Goal: Task Accomplishment & Management: Complete application form

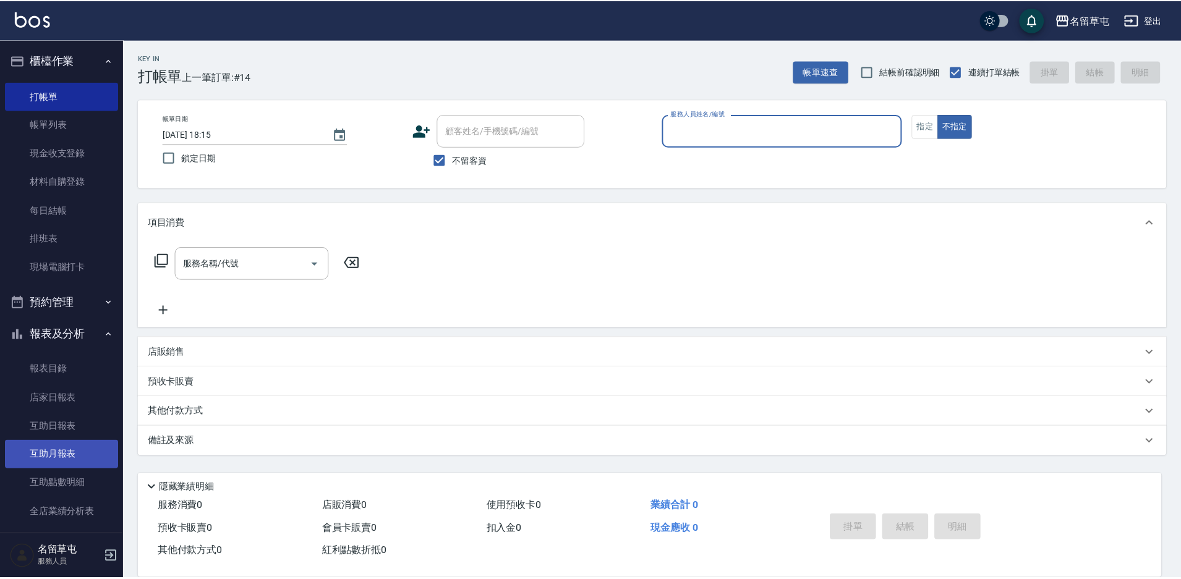
scroll to position [186, 0]
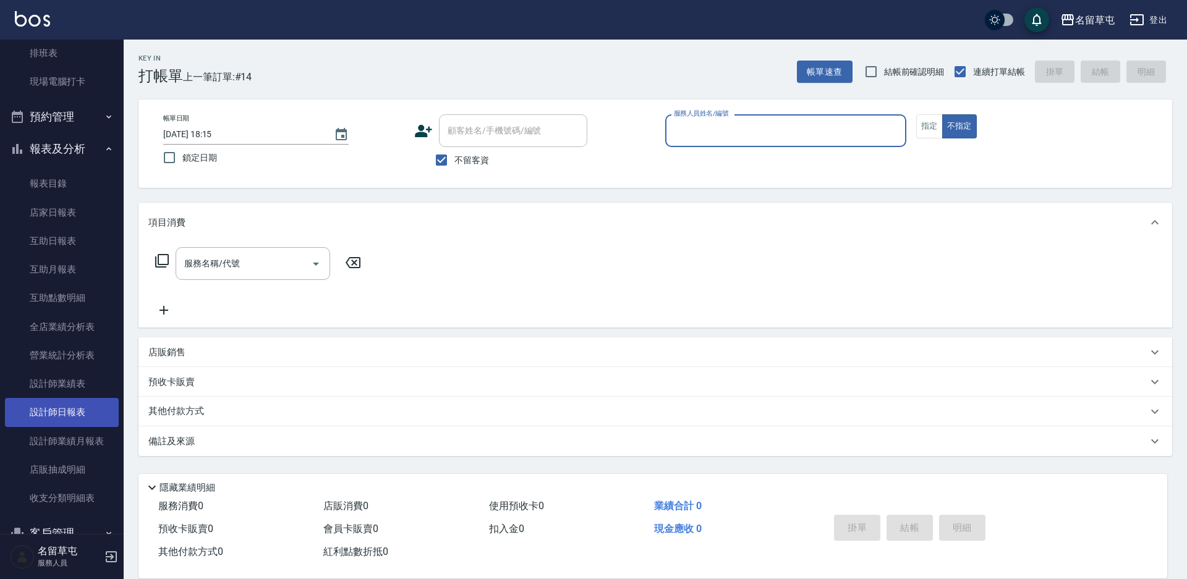
click at [70, 417] on link "設計師日報表" at bounding box center [62, 412] width 114 height 28
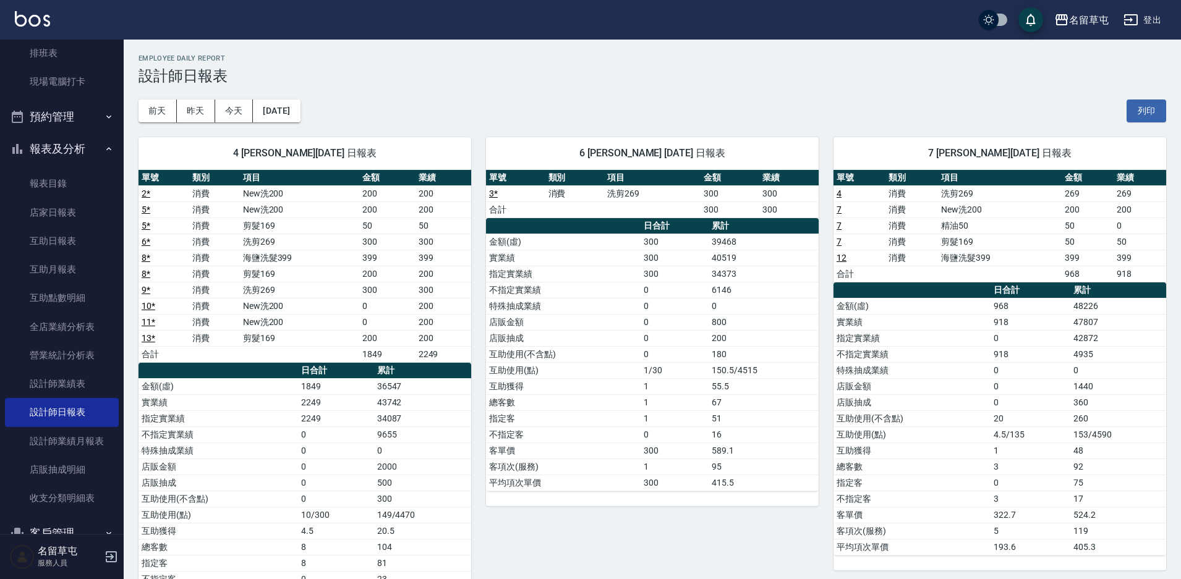
click at [634, 101] on div "[DATE] [DATE] [DATE] [DATE] 列印" at bounding box center [653, 111] width 1028 height 53
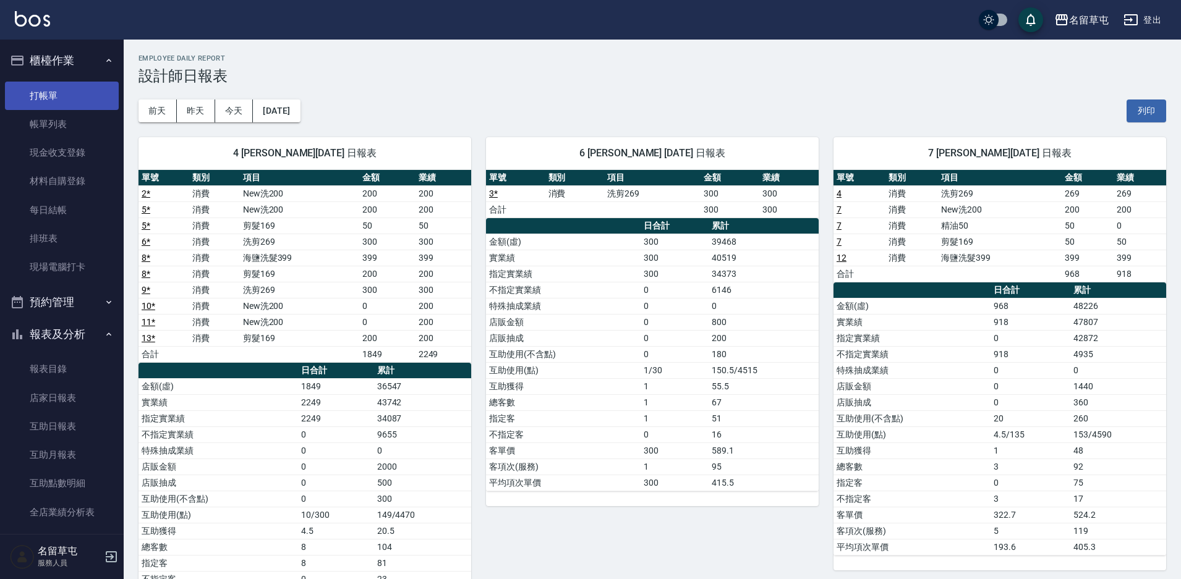
click at [82, 92] on link "打帳單" at bounding box center [62, 96] width 114 height 28
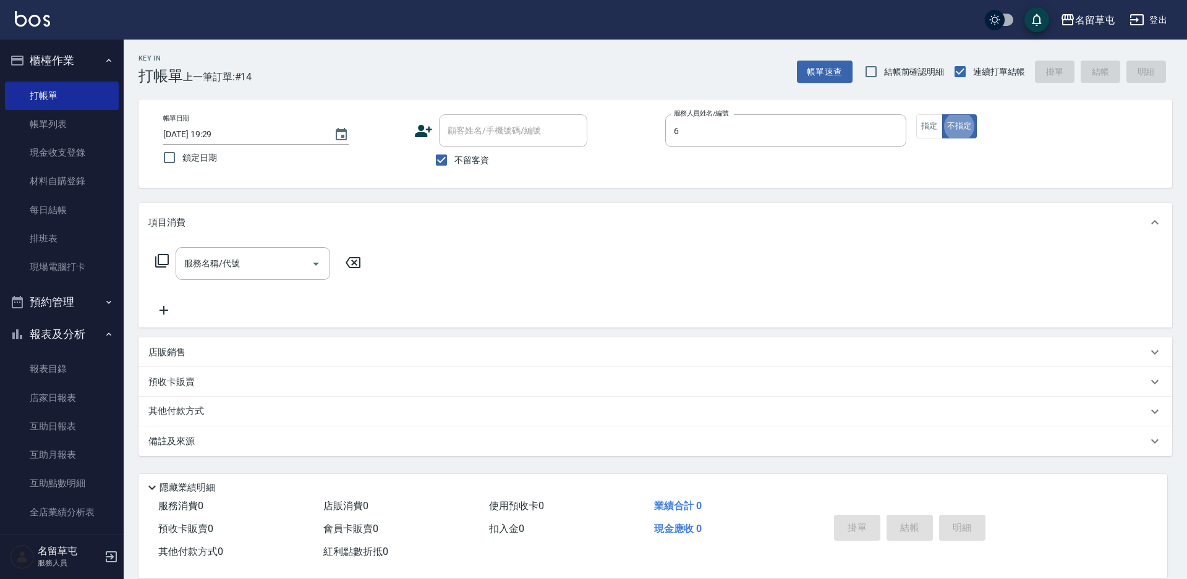
type input "[PERSON_NAME]-6"
type button "false"
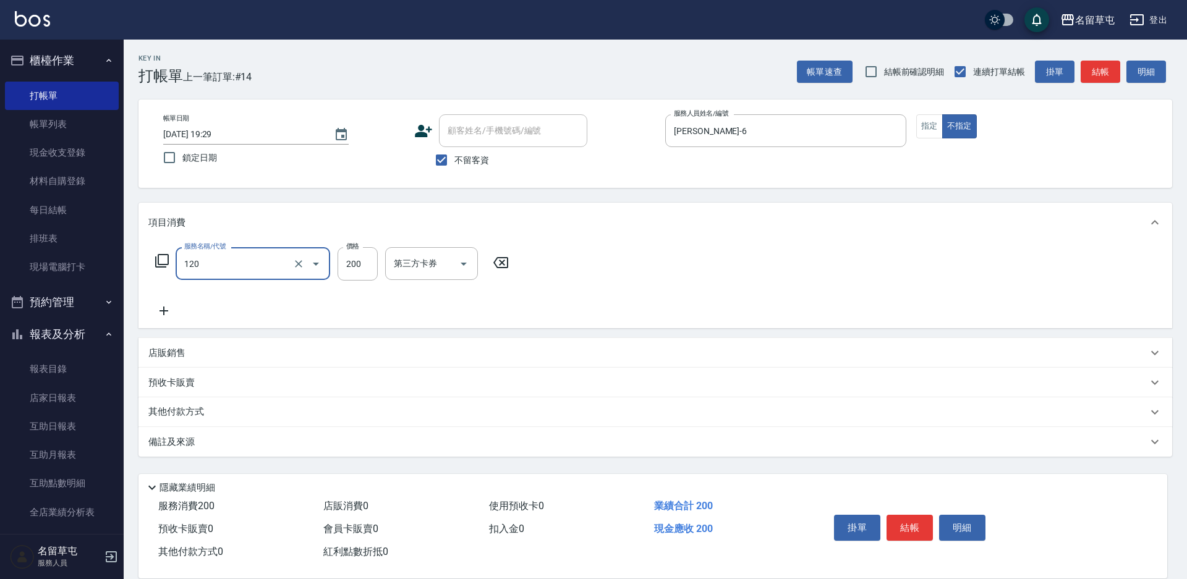
type input "New洗200(120)"
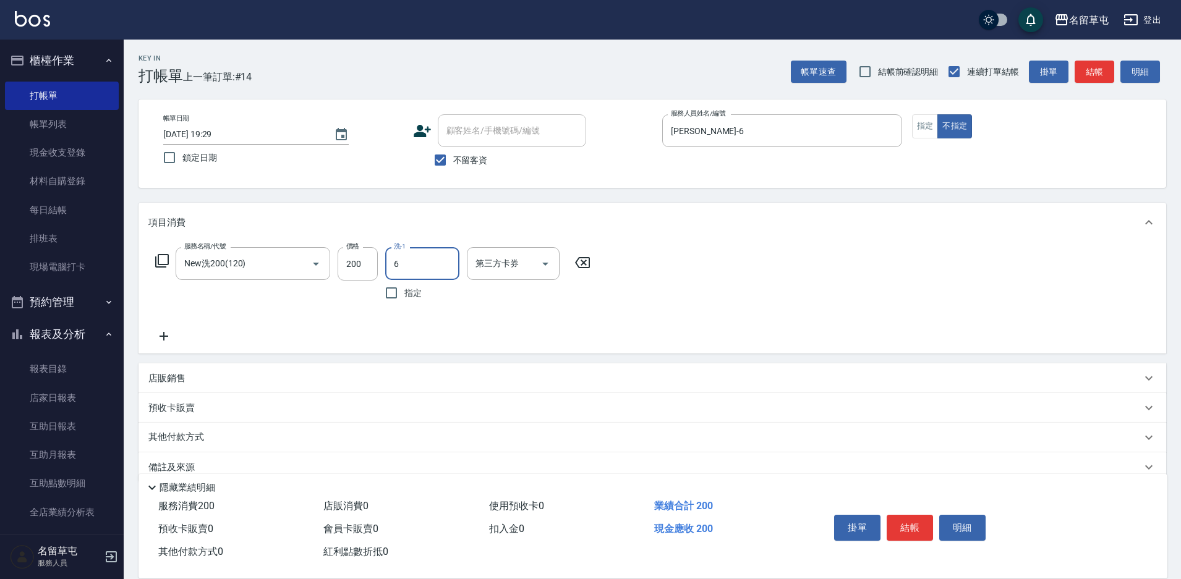
type input "[PERSON_NAME]-6"
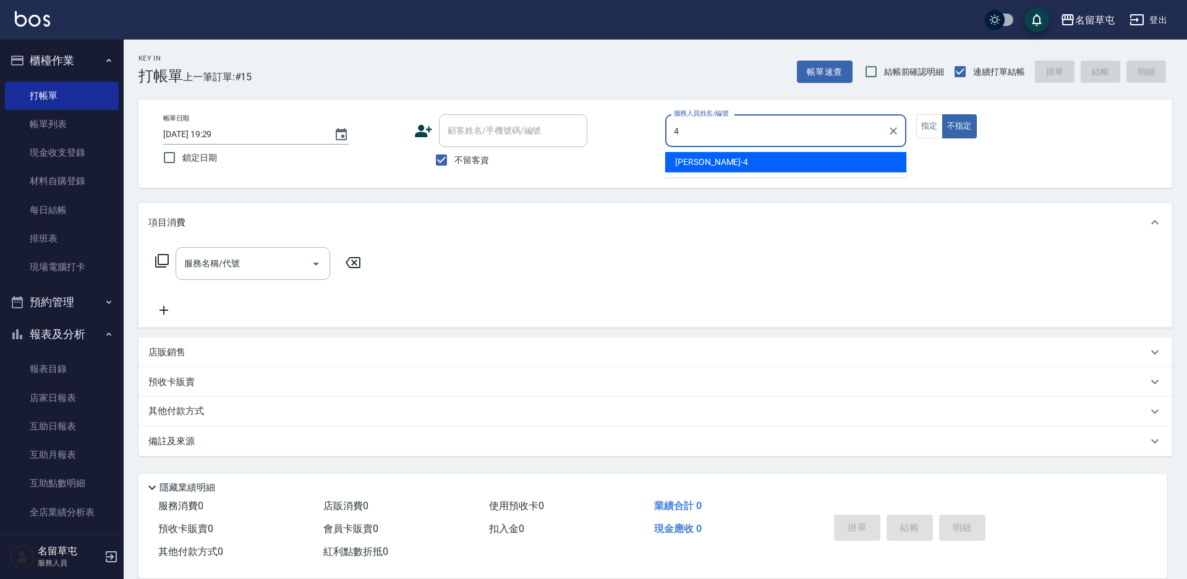
type input "[PERSON_NAME]-4"
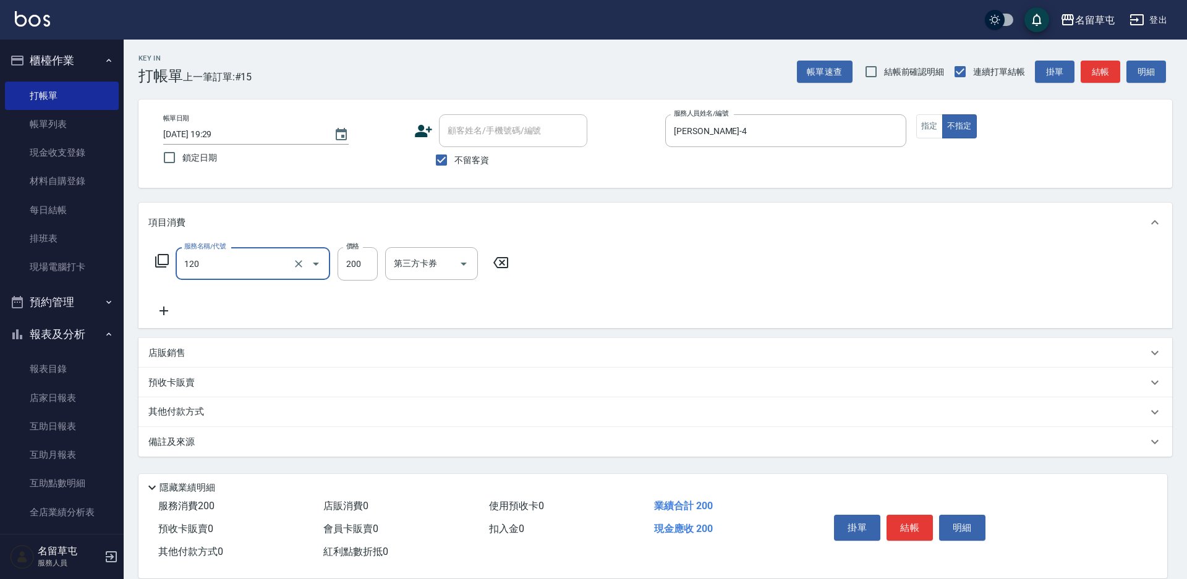
type input "New洗200(120)"
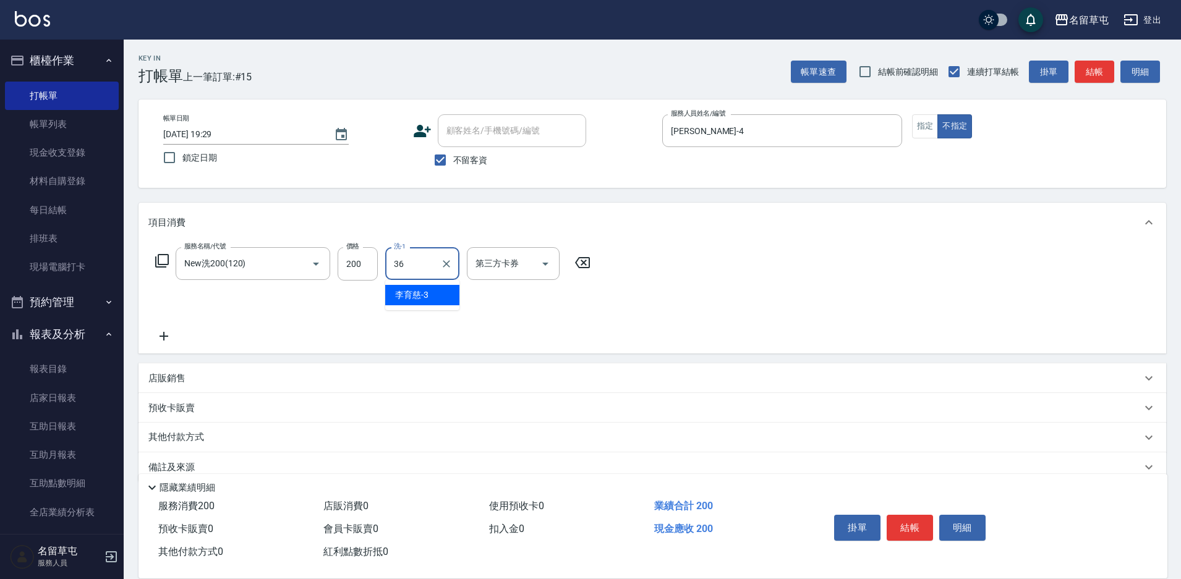
type input "游思岑-36"
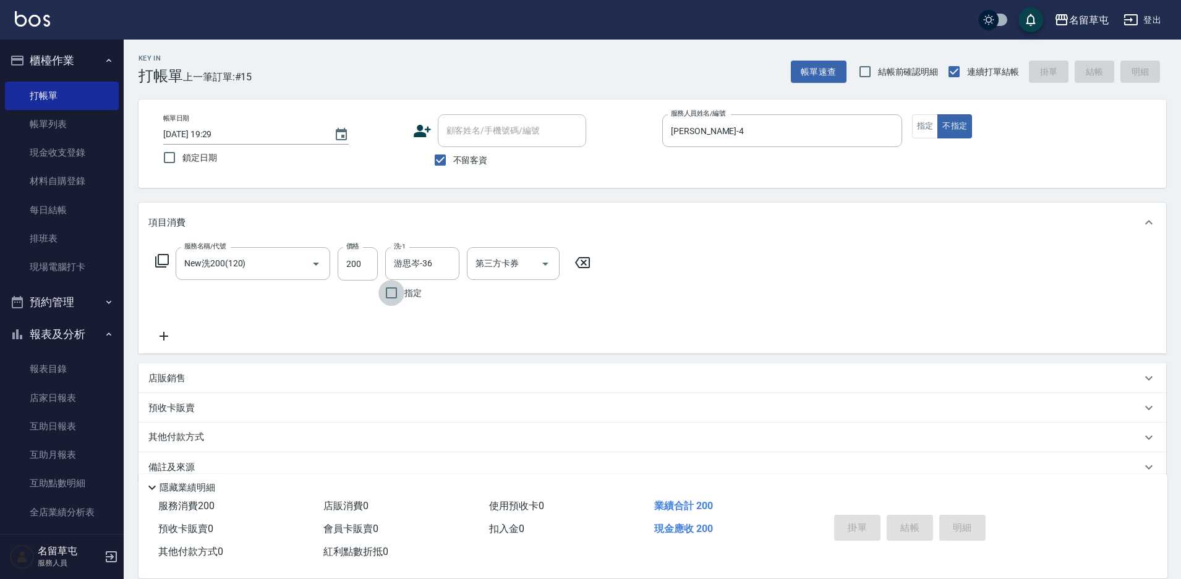
type input "[DATE] 19:30"
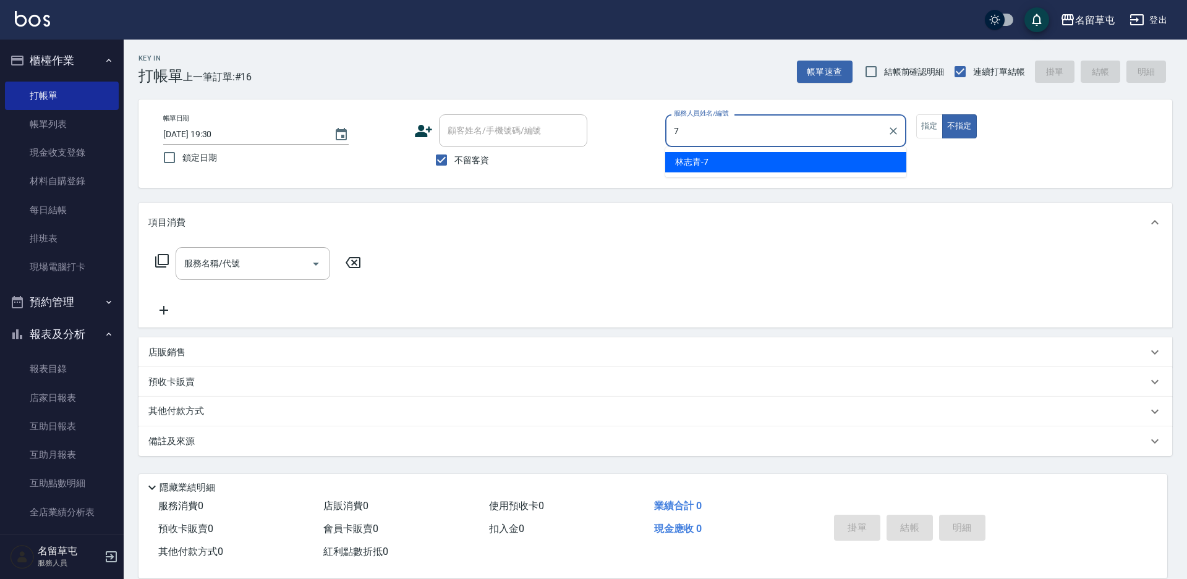
type input "林志青-7"
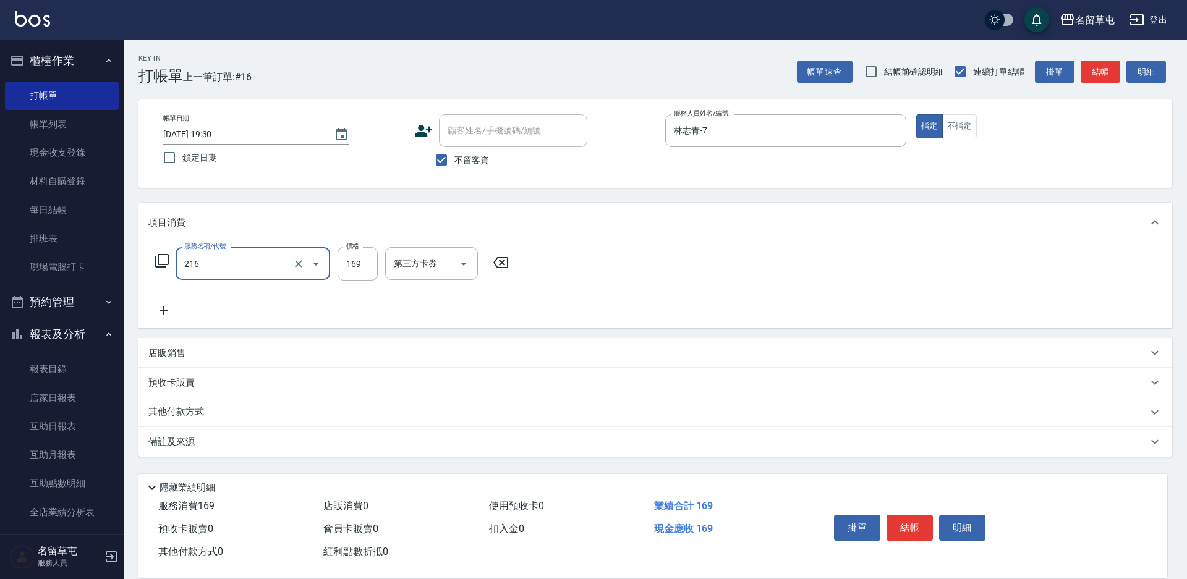
type input "剪髮169(216)"
type input "250"
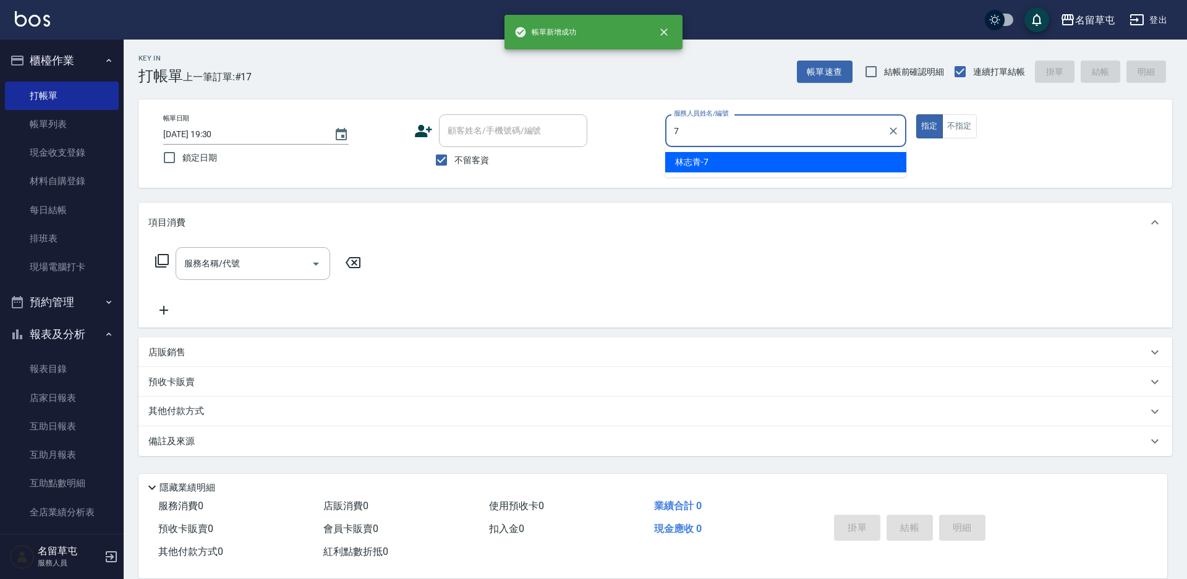
type input "林志青-7"
type button "true"
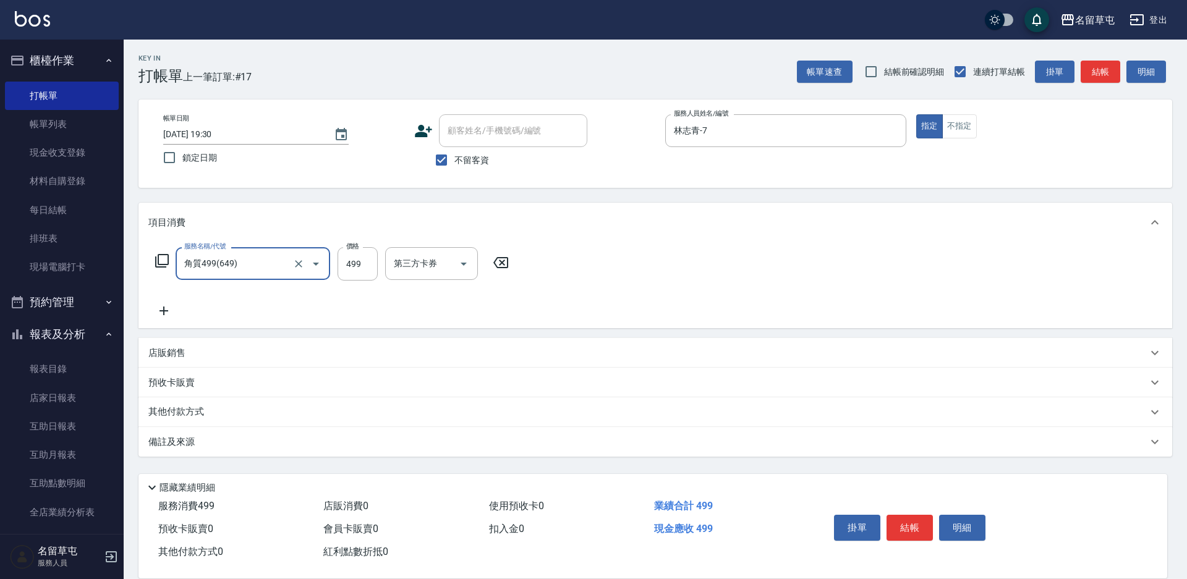
type input "角質499(649)"
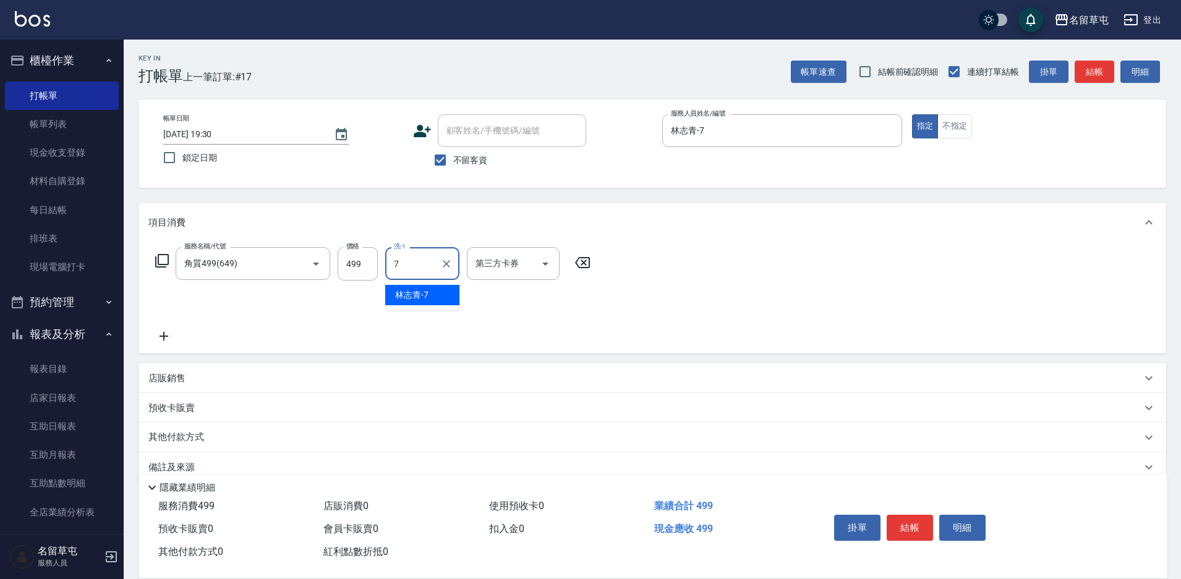
type input "林志青-7"
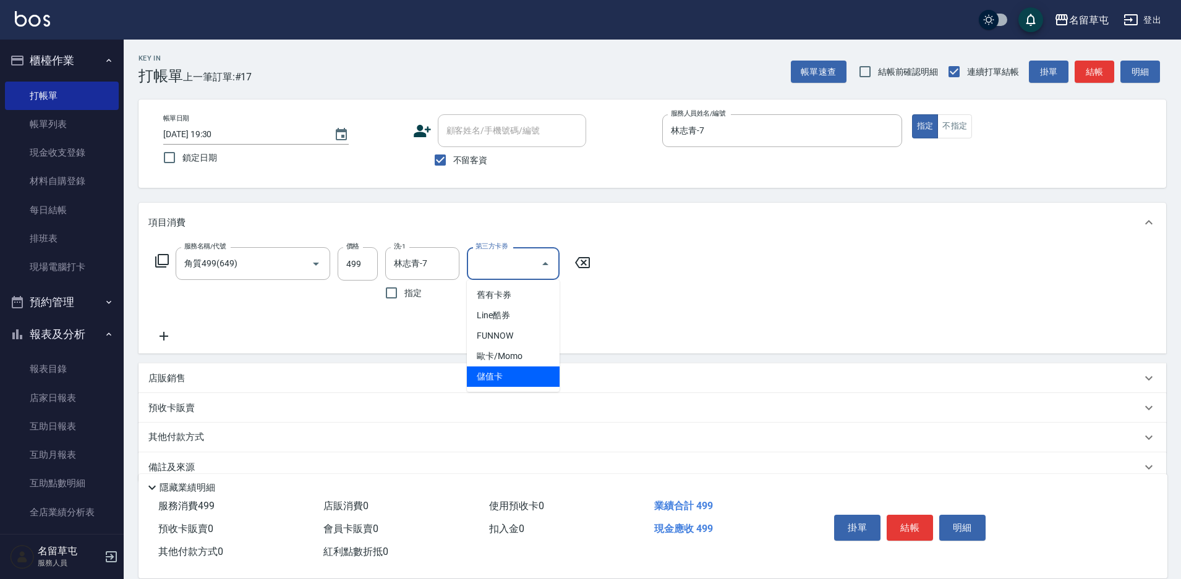
type input "儲值卡"
click at [441, 167] on input "不留客資" at bounding box center [440, 160] width 26 height 26
checkbox input "false"
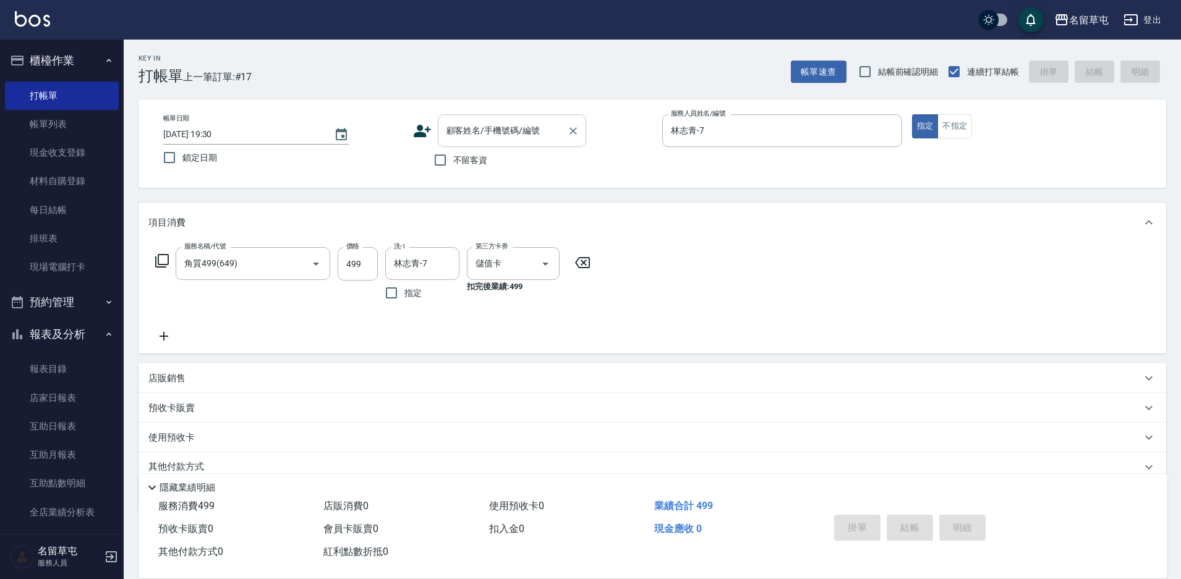
click at [458, 137] on input "顧客姓名/手機號碼/編號" at bounding box center [502, 131] width 119 height 22
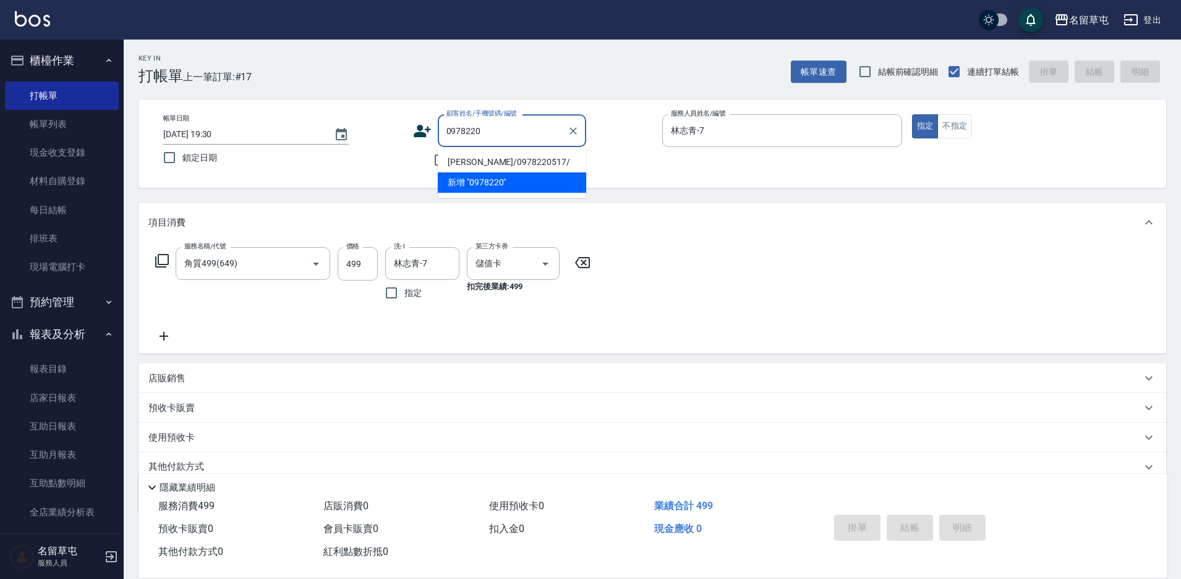
click at [474, 160] on li "[PERSON_NAME]/0978220517/" at bounding box center [512, 162] width 148 height 20
type input "[PERSON_NAME]/0978220517/"
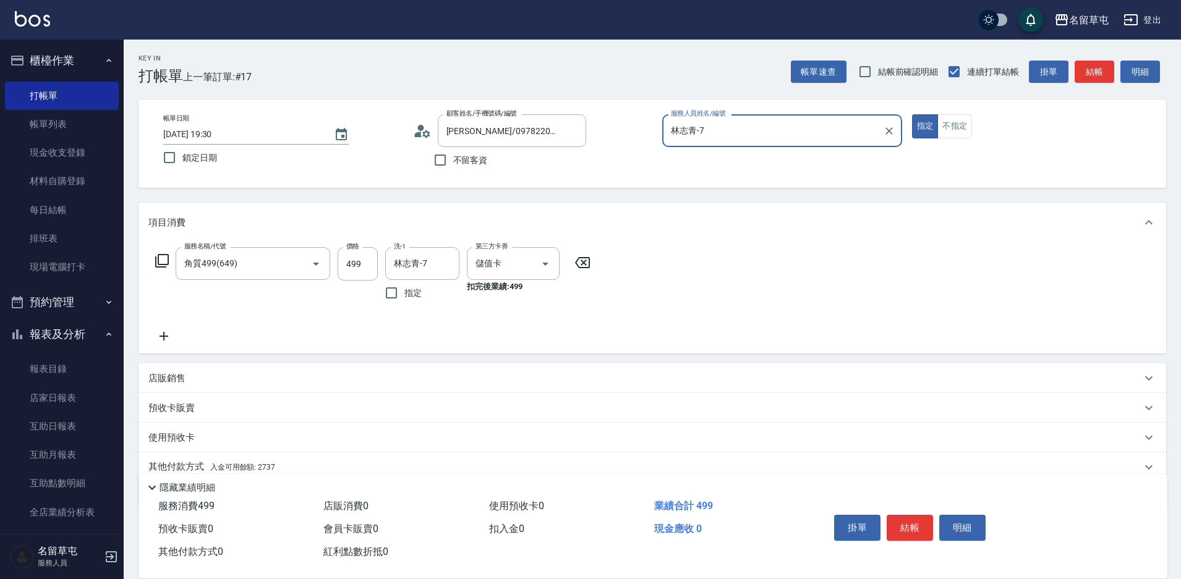
scroll to position [51, 0]
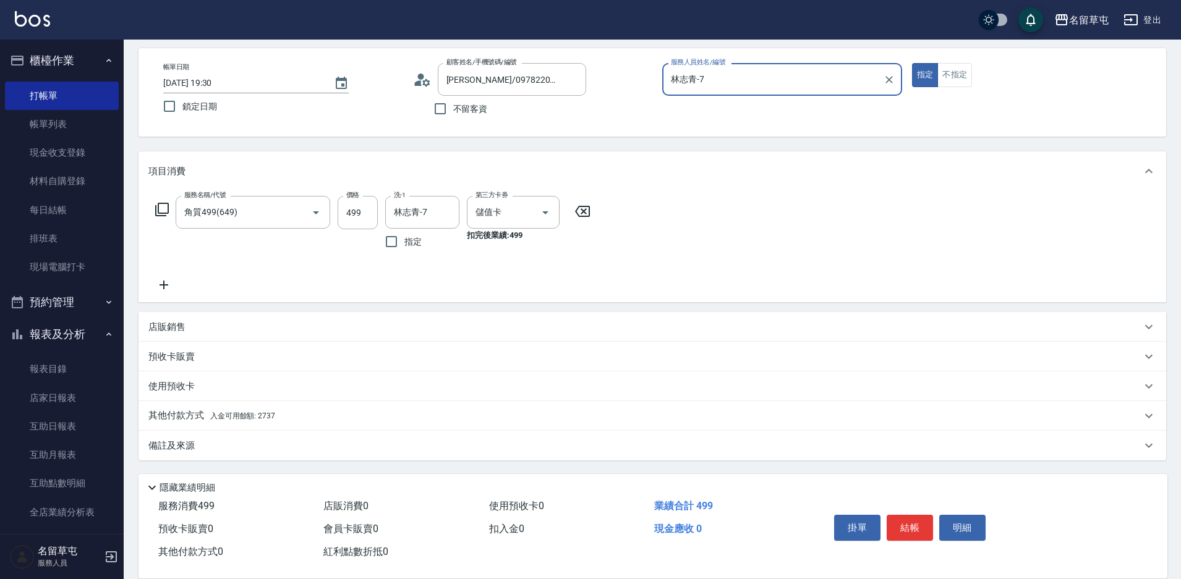
click at [202, 420] on p "其他付款方式 入金可用餘額: 2737" at bounding box center [211, 416] width 127 height 14
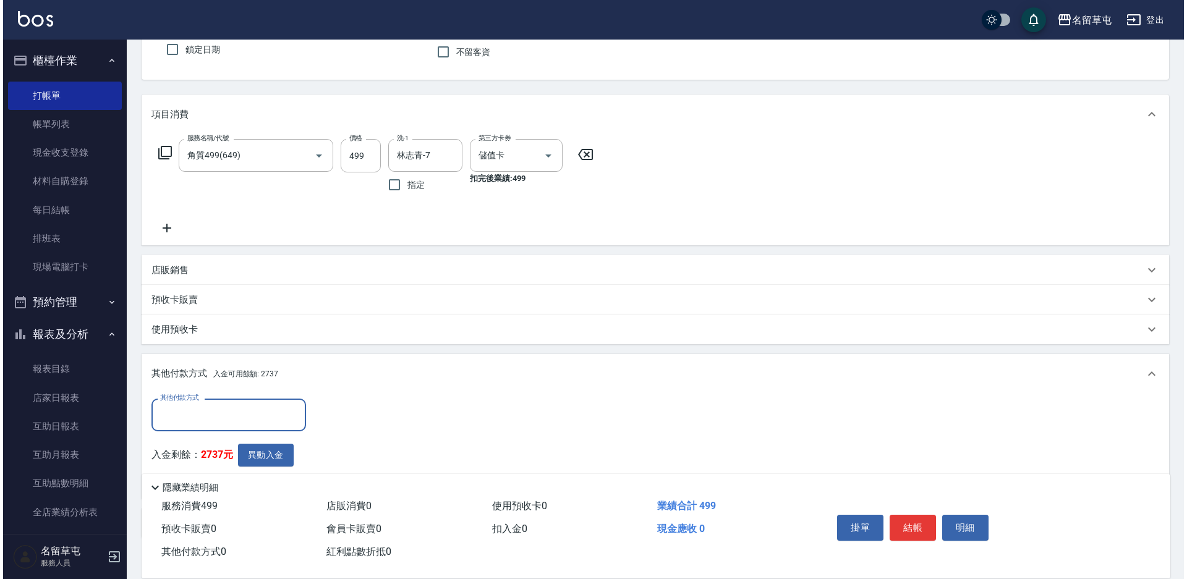
scroll to position [186, 0]
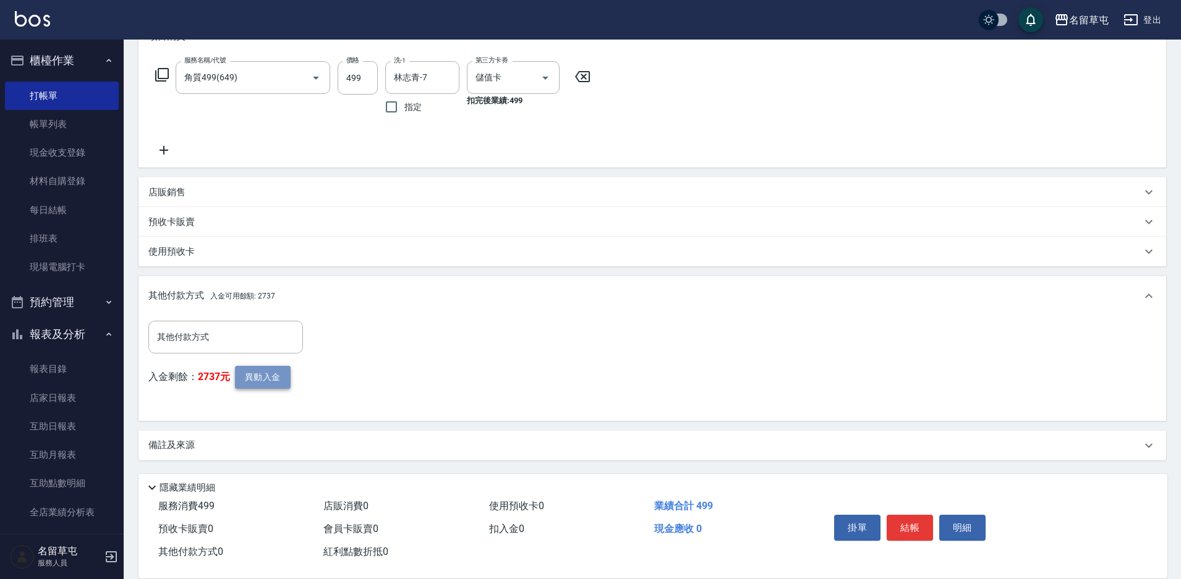
click at [264, 372] on button "異動入金" at bounding box center [263, 377] width 56 height 23
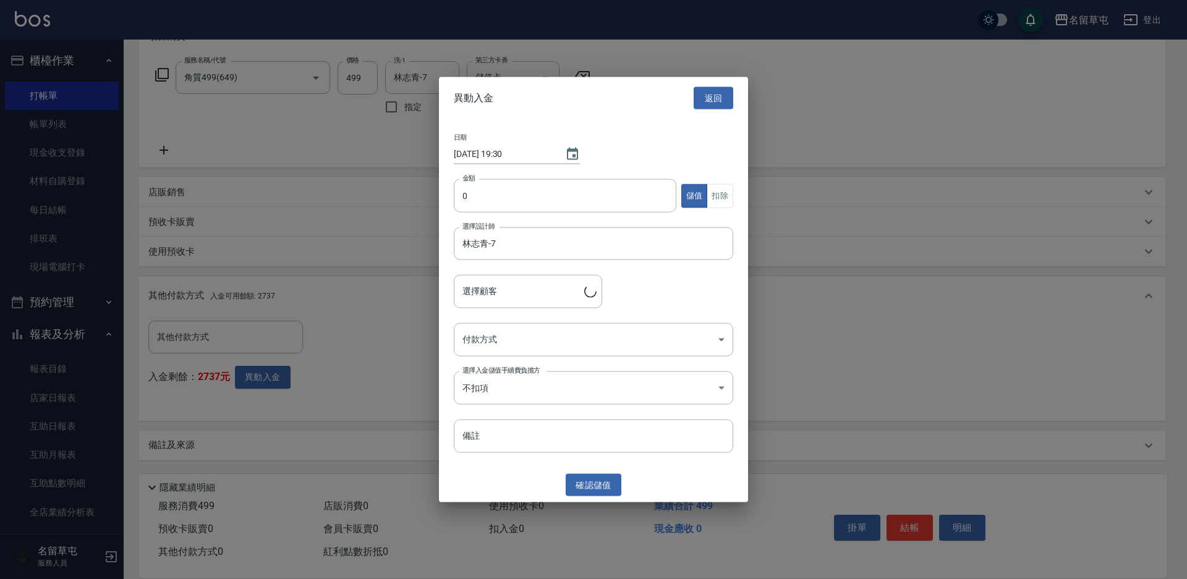
type input "[PERSON_NAME]/0978220517/"
click at [520, 184] on input "0" at bounding box center [565, 195] width 223 height 33
type input "499"
click at [722, 198] on button "扣除" at bounding box center [720, 196] width 27 height 24
click at [539, 343] on body "名留草屯 登出 櫃檯作業 打帳單 帳單列表 現金收支登錄 材料自購登錄 每日結帳 排班表 現場電腦打卡 預約管理 預約管理 單日預約紀錄 單週預約紀錄 報表及…" at bounding box center [593, 197] width 1187 height 766
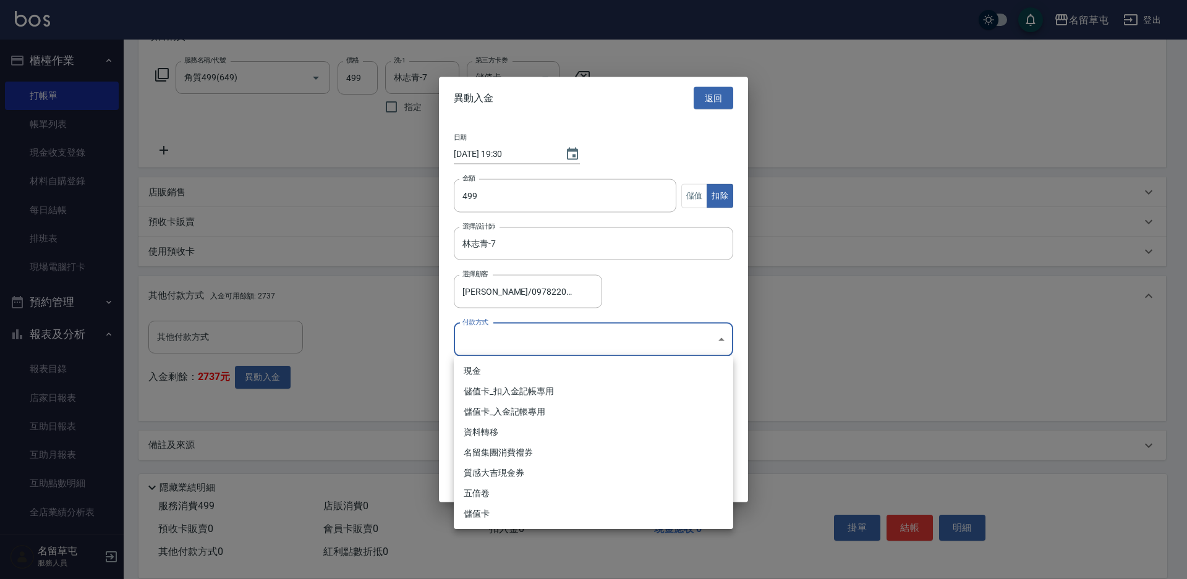
click at [507, 396] on li "儲值卡_扣入金記帳專用" at bounding box center [594, 392] width 280 height 20
type input "儲值卡_扣入金記帳專用"
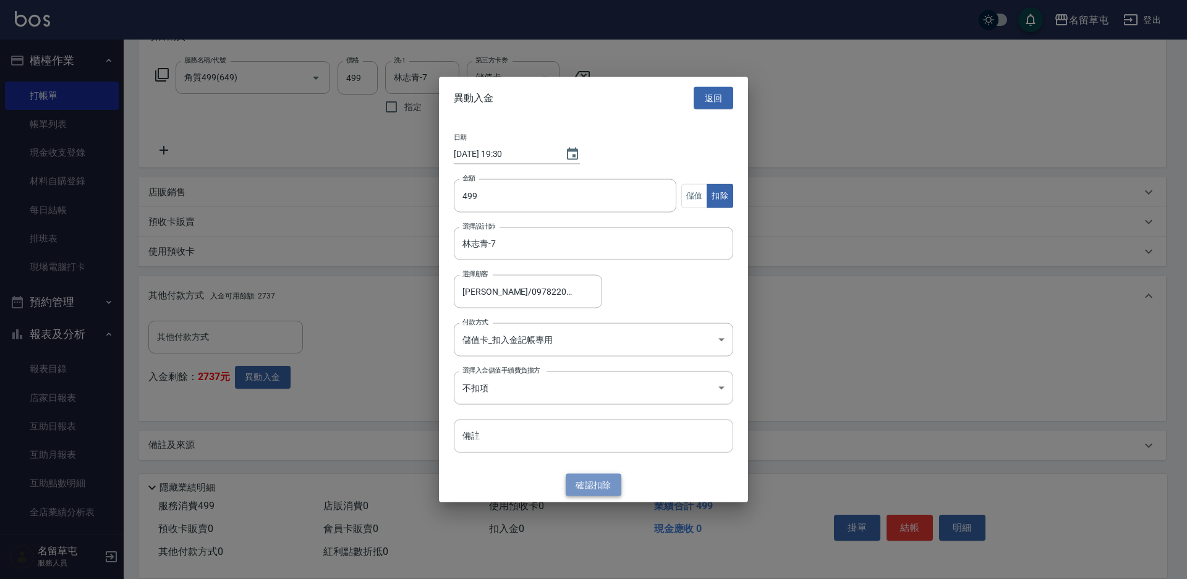
click at [594, 485] on button "確認 扣除" at bounding box center [594, 485] width 56 height 23
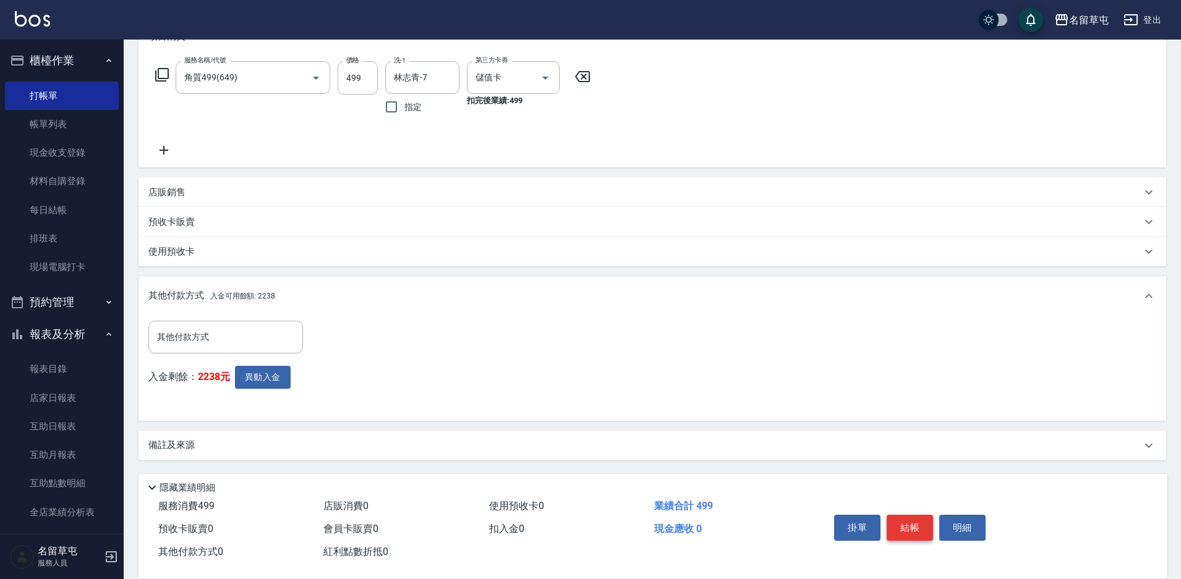
click at [913, 523] on button "結帳" at bounding box center [910, 528] width 46 height 26
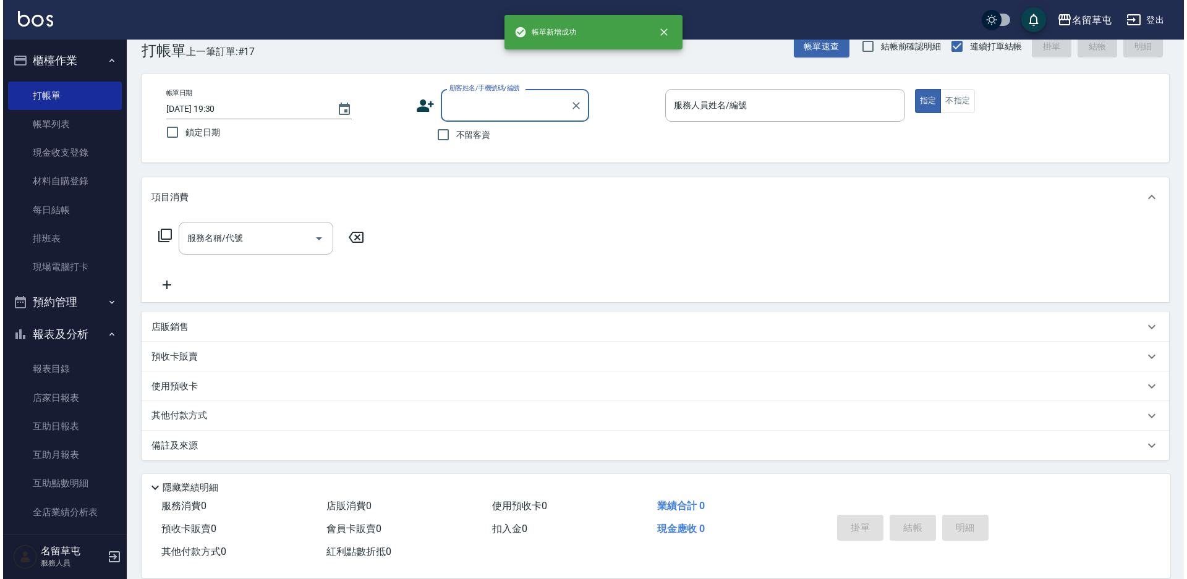
scroll to position [0, 0]
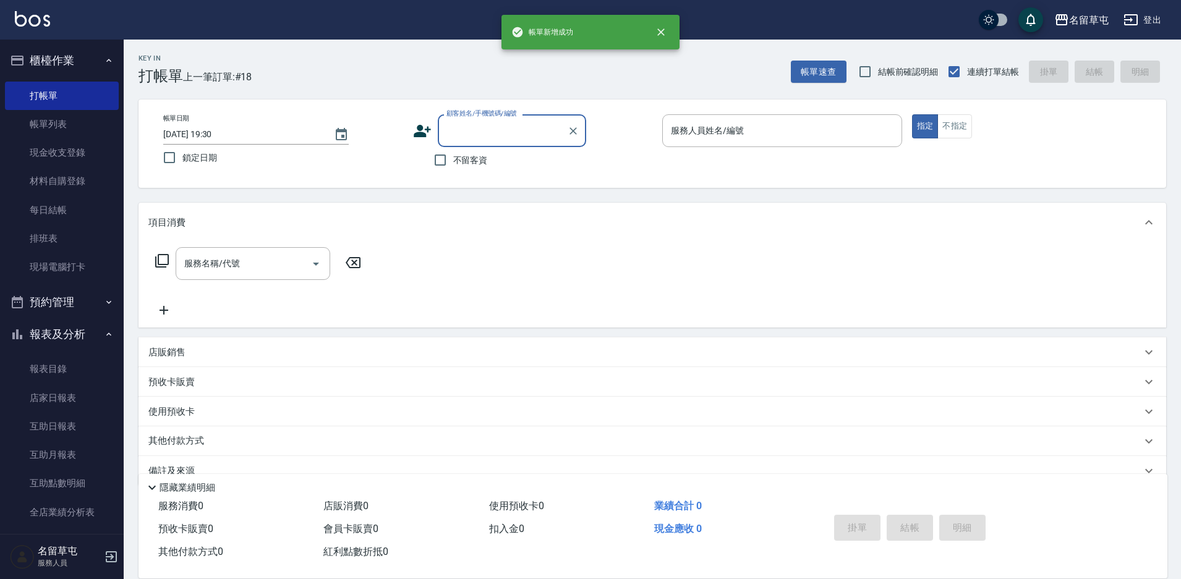
click at [473, 150] on label "不留客資" at bounding box center [457, 160] width 61 height 26
click at [453, 150] on input "不留客資" at bounding box center [440, 160] width 26 height 26
checkbox input "true"
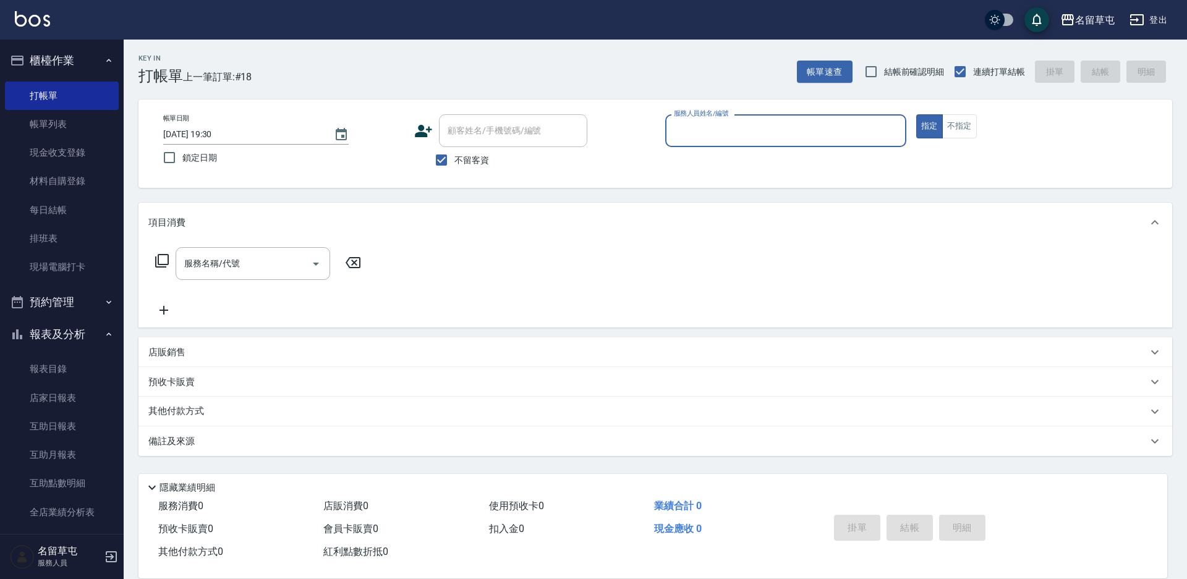
click at [812, 112] on div "帳單日期 [DATE] 19:30 鎖定日期 顧客姓名/手機號碼/編號 顧客姓名/手機號碼/編號 不留客資 服務人員姓名/編號 服務人員姓名/編號 指定 不指定" at bounding box center [656, 144] width 1034 height 88
click at [811, 118] on div "服務人員姓名/編號" at bounding box center [785, 130] width 241 height 33
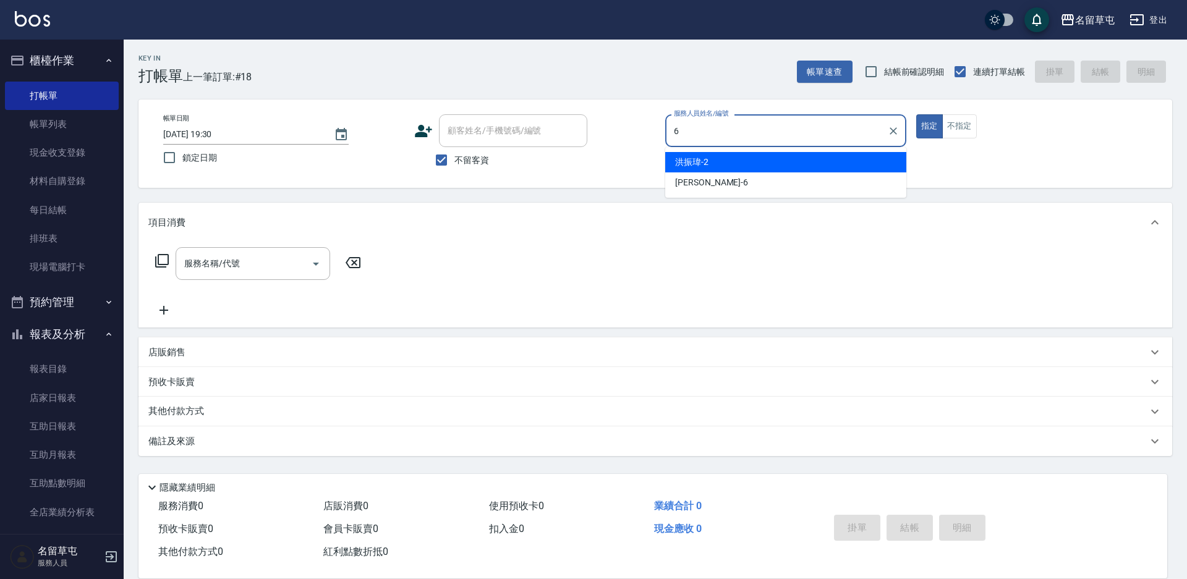
type input "[PERSON_NAME]-6"
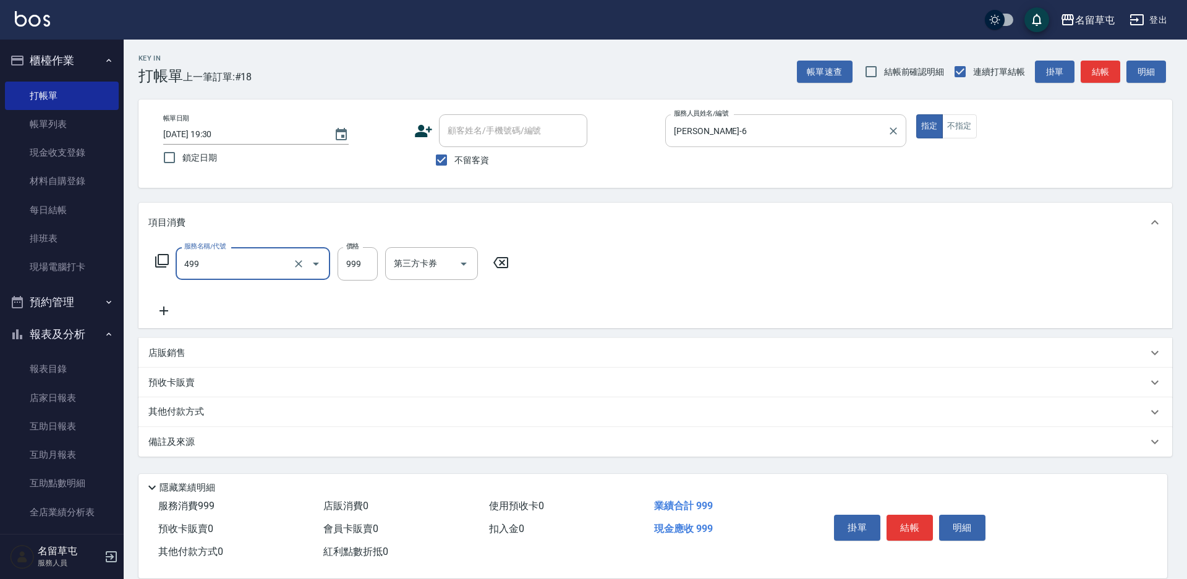
type input "染髮999(499)"
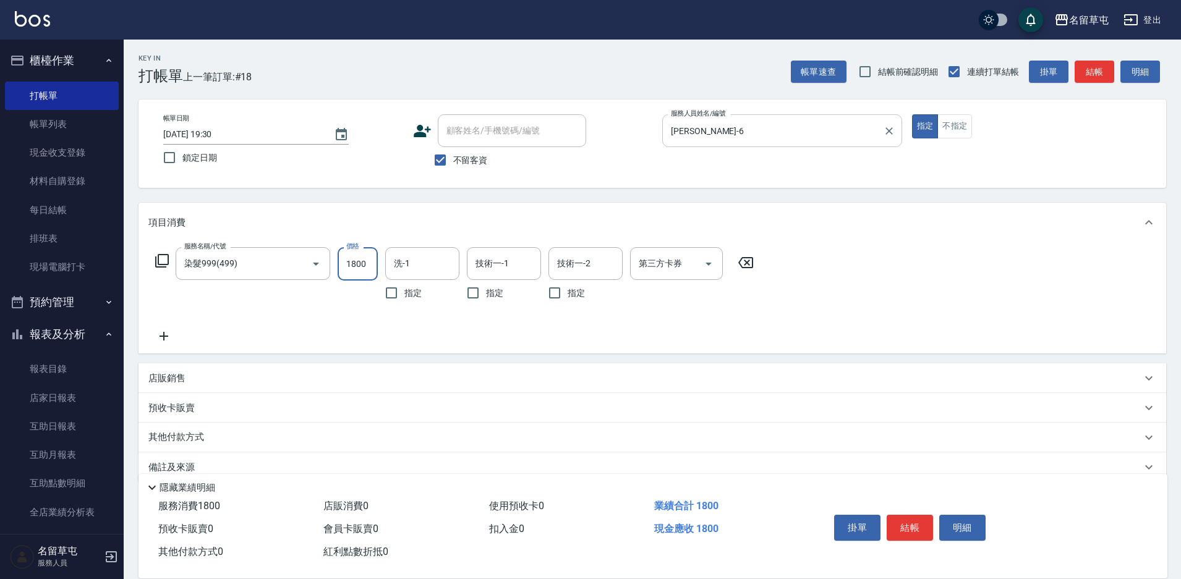
type input "1800"
type input "游思岑-36"
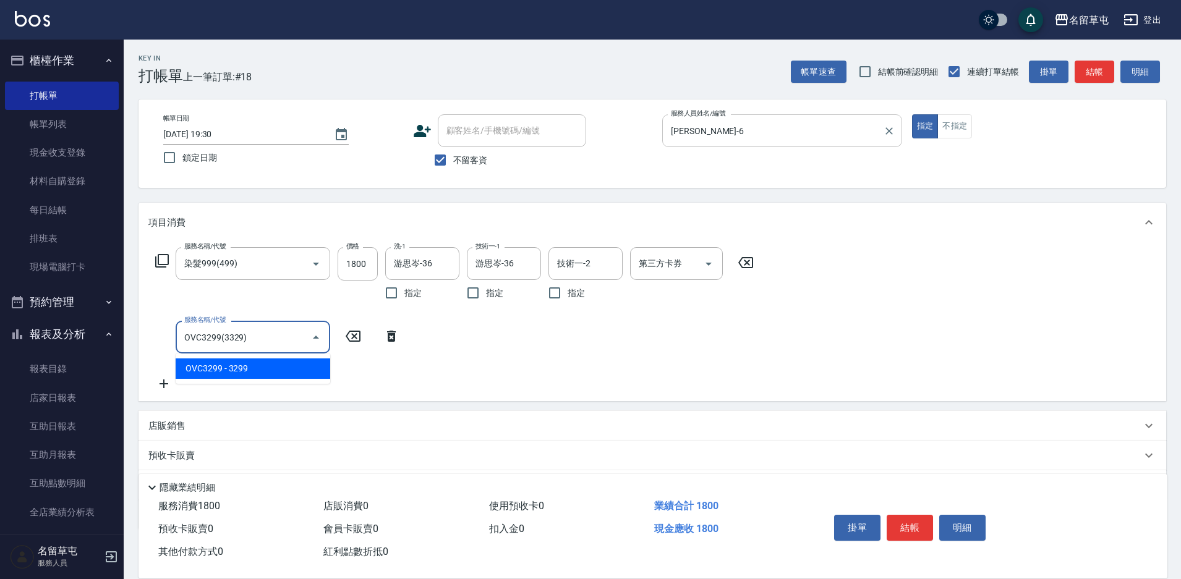
type input "OVC3299(3329)"
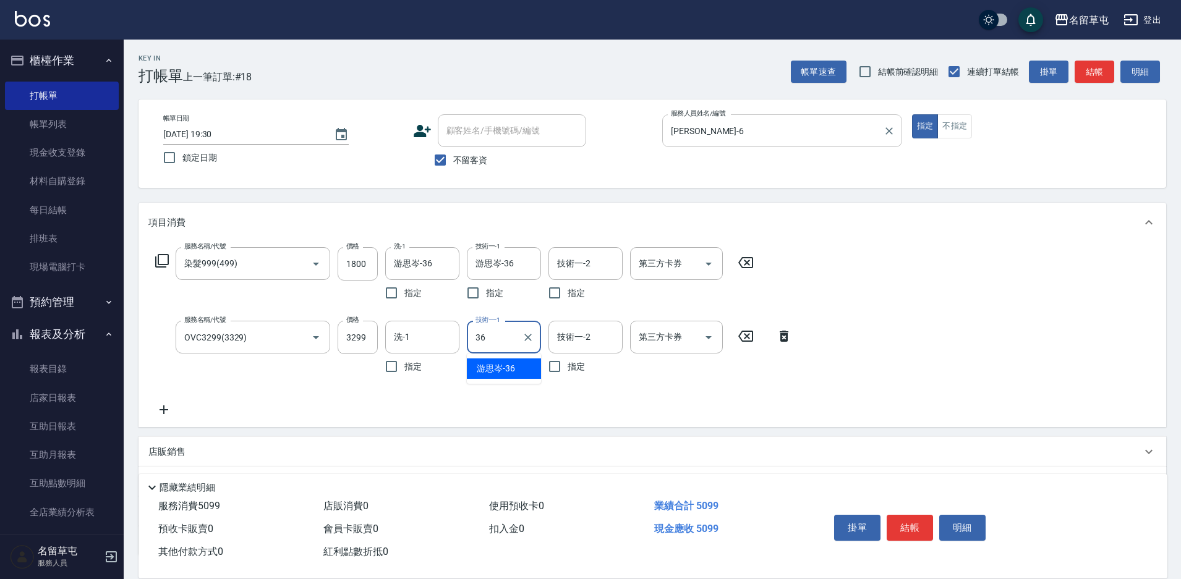
type input "游思岑-36"
click at [1082, 78] on button "結帳" at bounding box center [1095, 72] width 40 height 23
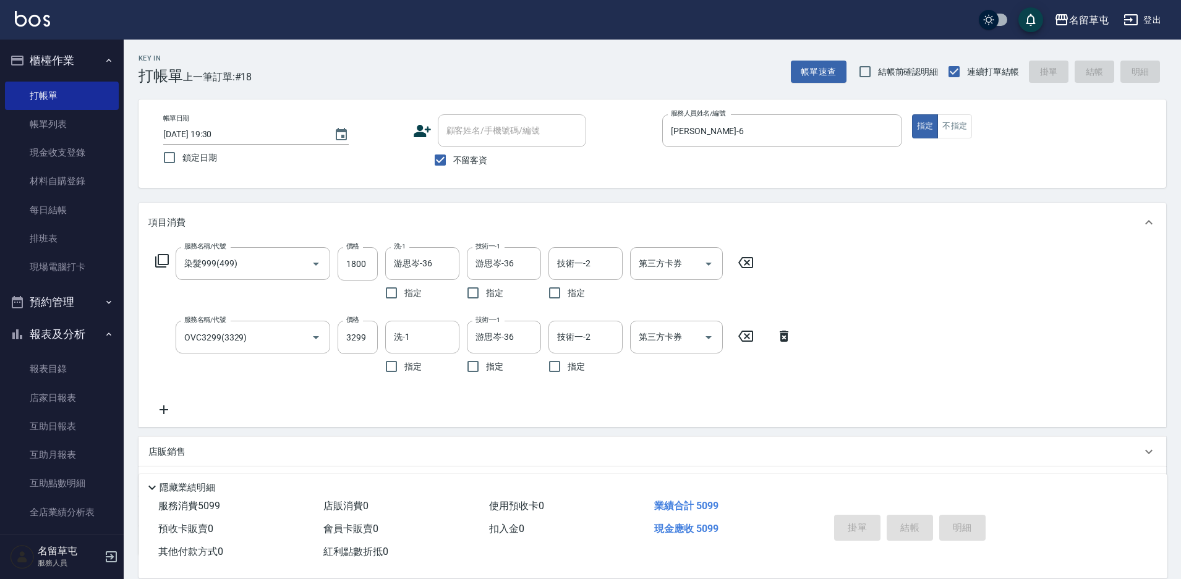
type input "[DATE] 19:31"
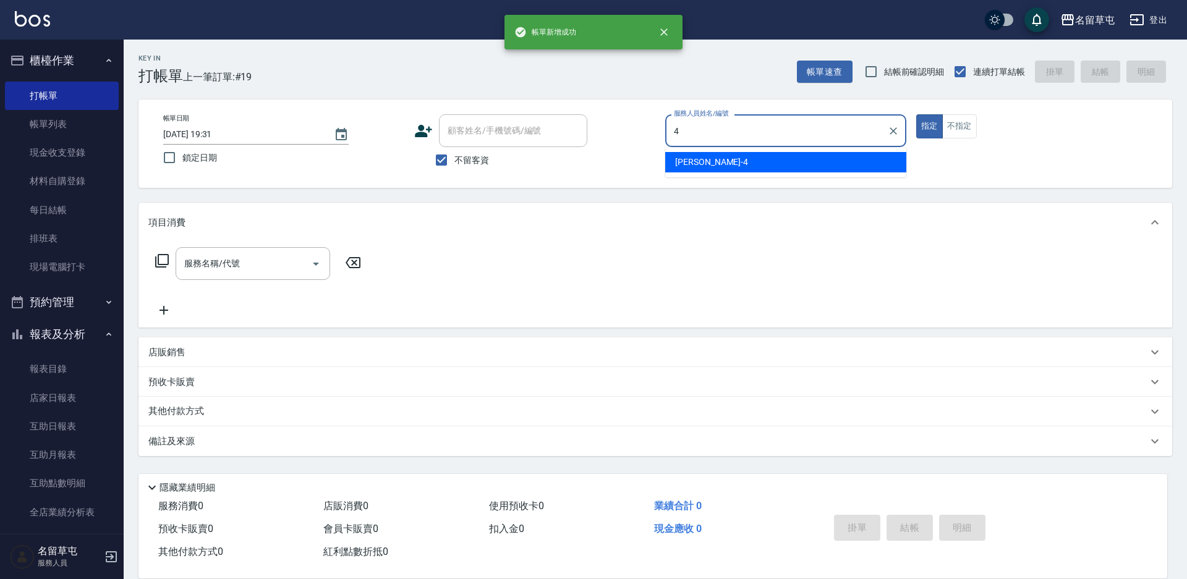
type input "[PERSON_NAME]-4"
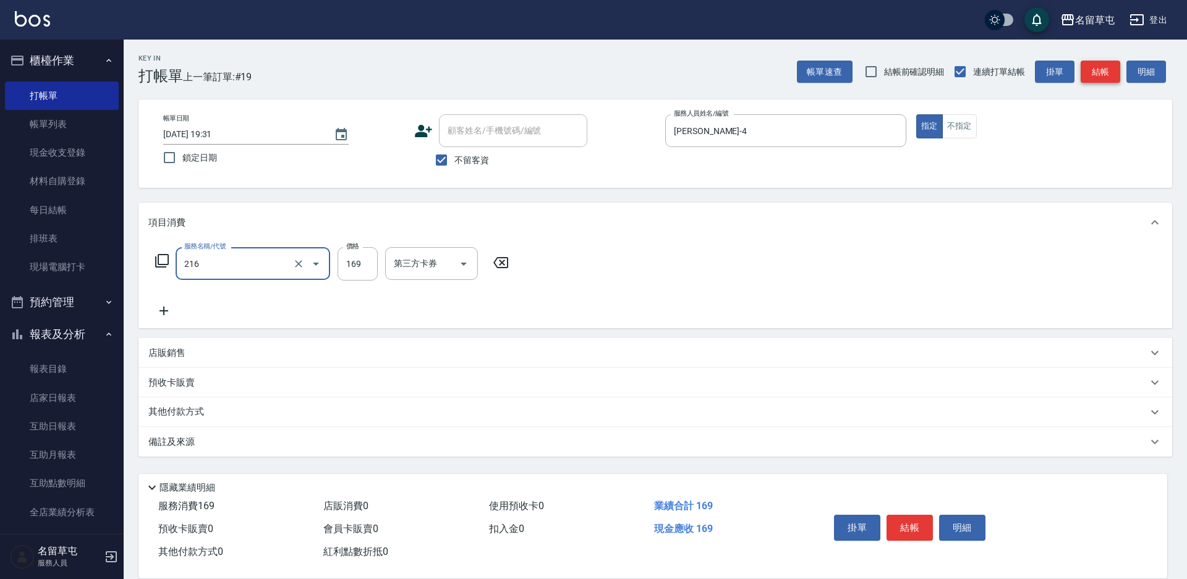
type input "剪髮169(216)"
type input "200"
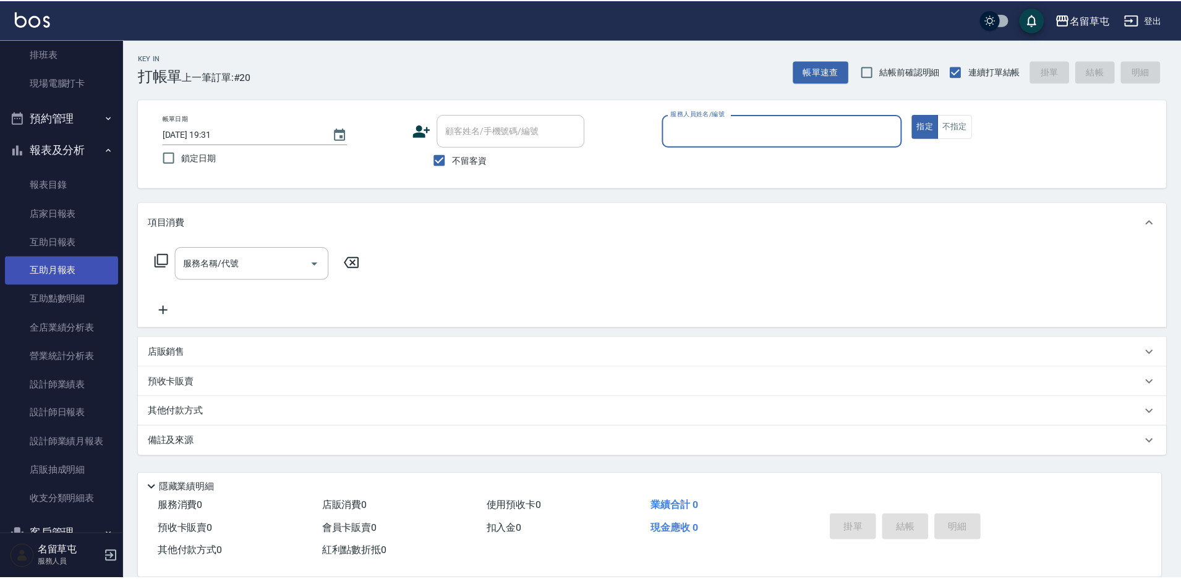
scroll to position [186, 0]
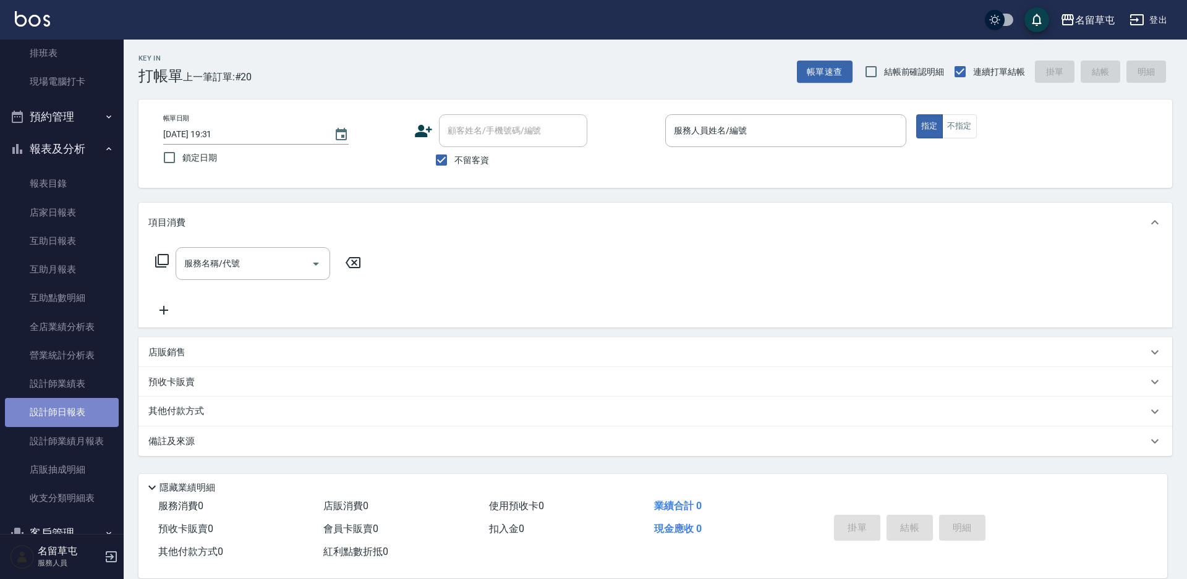
click at [81, 403] on link "設計師日報表" at bounding box center [62, 412] width 114 height 28
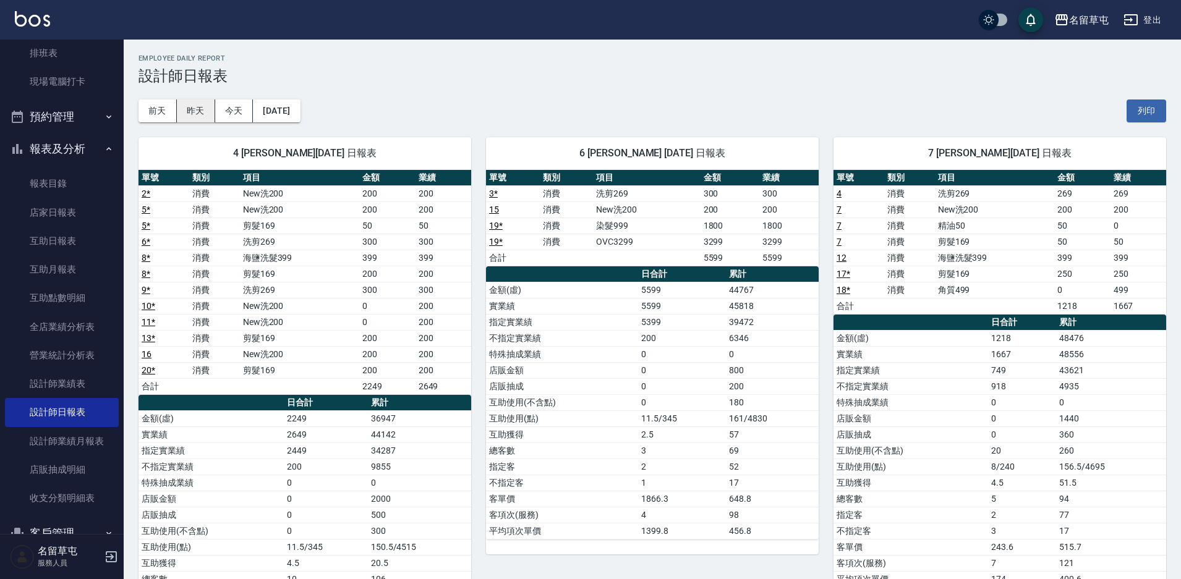
click at [208, 116] on button "昨天" at bounding box center [196, 111] width 38 height 23
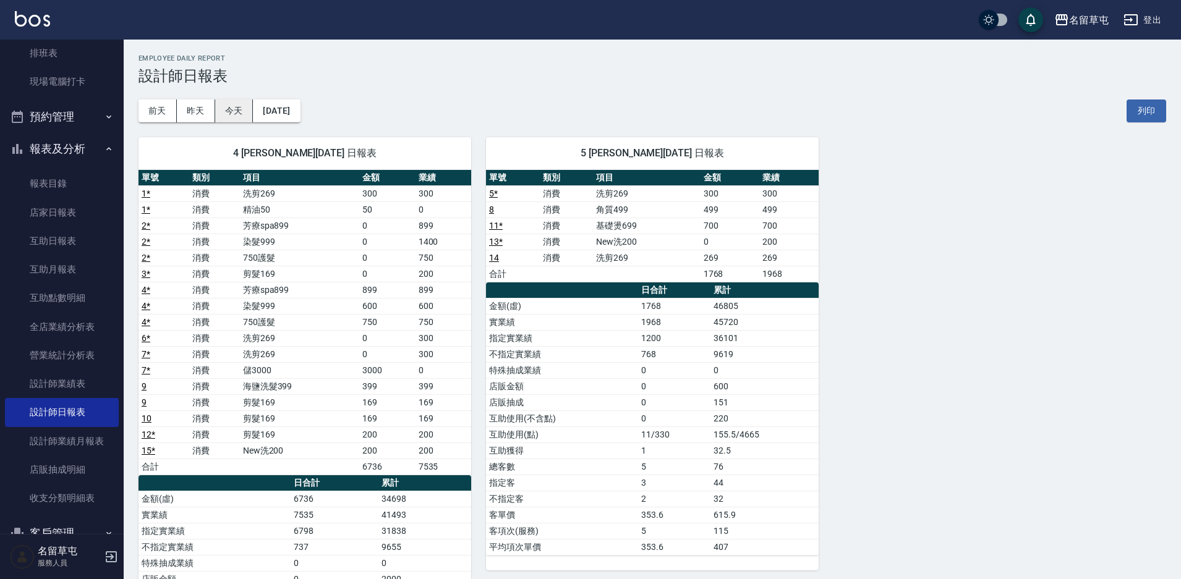
click at [241, 105] on button "今天" at bounding box center [234, 111] width 38 height 23
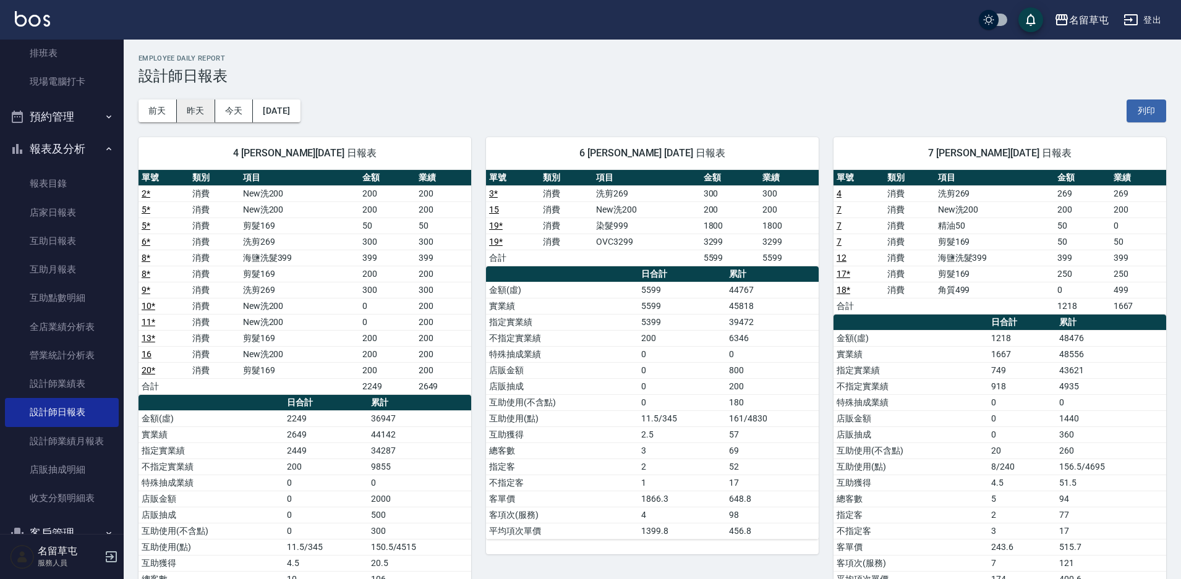
click at [203, 110] on button "昨天" at bounding box center [196, 111] width 38 height 23
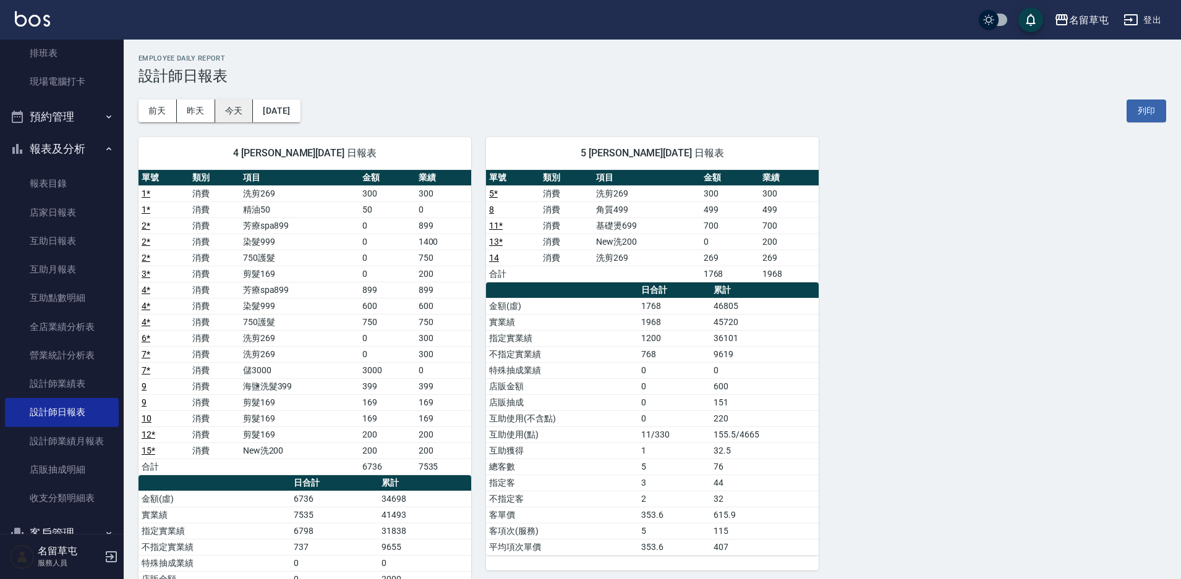
click at [238, 122] on button "今天" at bounding box center [234, 111] width 38 height 23
